Goal: Check status: Check status

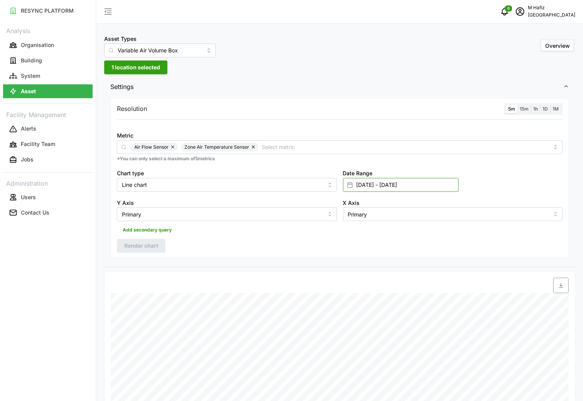
click at [406, 189] on input "[DATE] - [DATE]" at bounding box center [401, 185] width 116 height 14
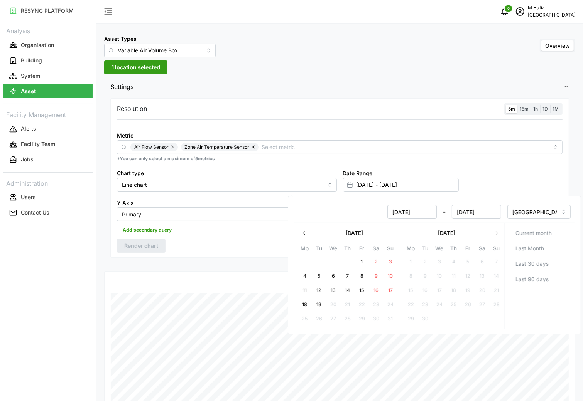
click at [309, 307] on button "18" at bounding box center [305, 305] width 14 height 14
type input "[DATE] - [DATE]"
type input "[DATE]"
click at [319, 306] on button "19" at bounding box center [319, 305] width 14 height 14
type input "[DATE] - [DATE]"
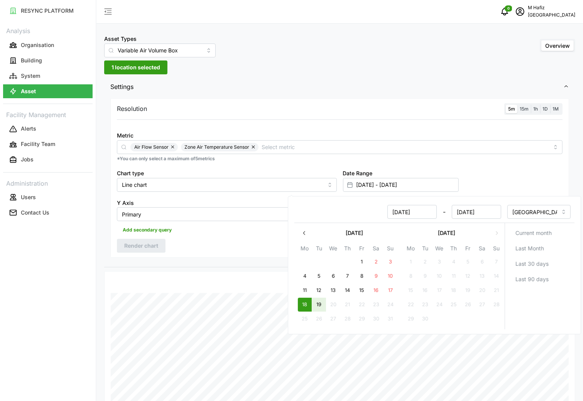
type input "[DATE]"
click at [234, 238] on div "Resolution 5m 15m 1h 1D 1M Metric Air Flow Sensor Zone Air Temperature Sensor *…" at bounding box center [339, 178] width 459 height 160
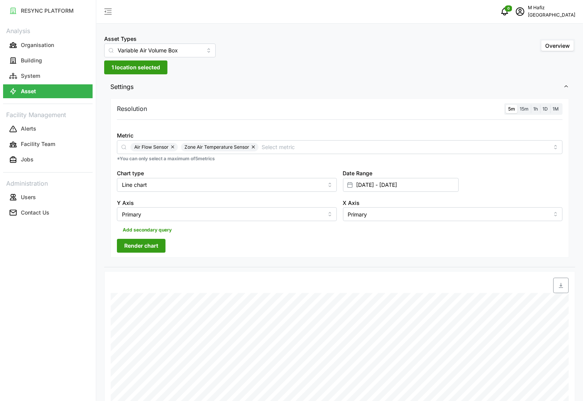
click at [135, 245] on span "Render chart" at bounding box center [141, 245] width 34 height 13
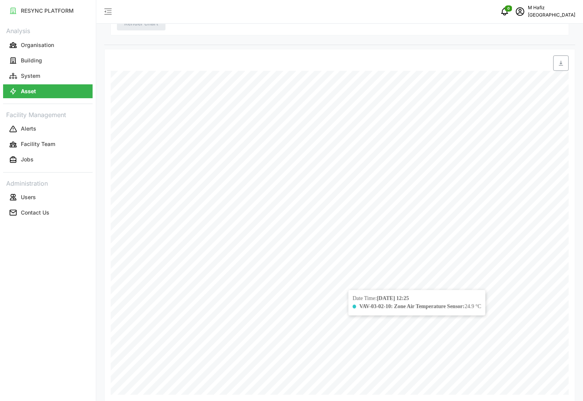
scroll to position [231, 0]
